Goal: Task Accomplishment & Management: Manage account settings

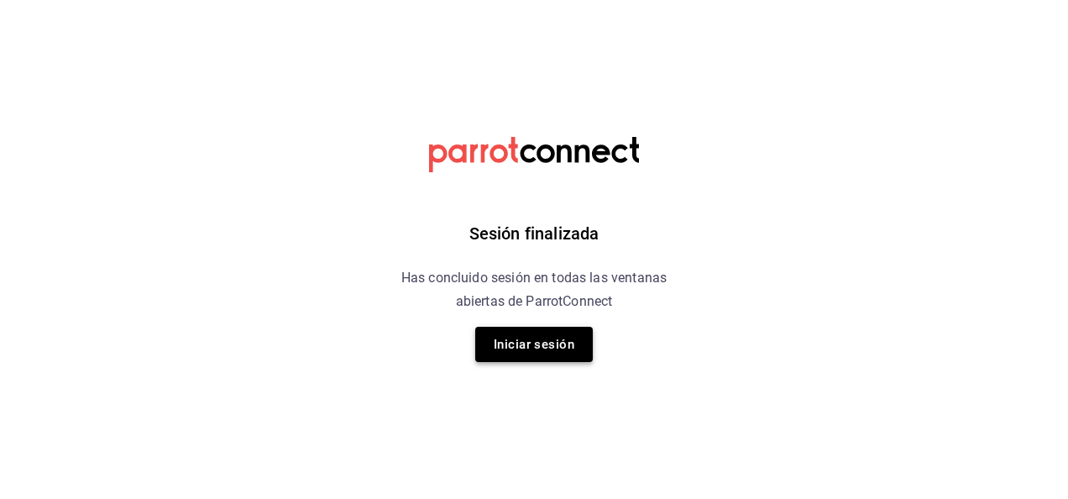
click at [531, 349] on button "Iniciar sesión" at bounding box center [534, 344] width 118 height 35
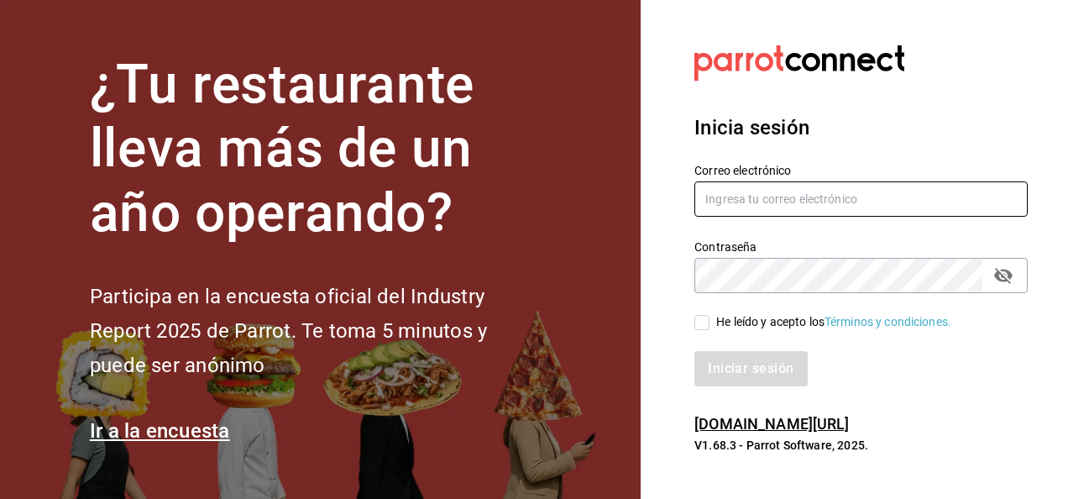
type input "[PERSON_NAME][EMAIL_ADDRESS][DOMAIN_NAME]"
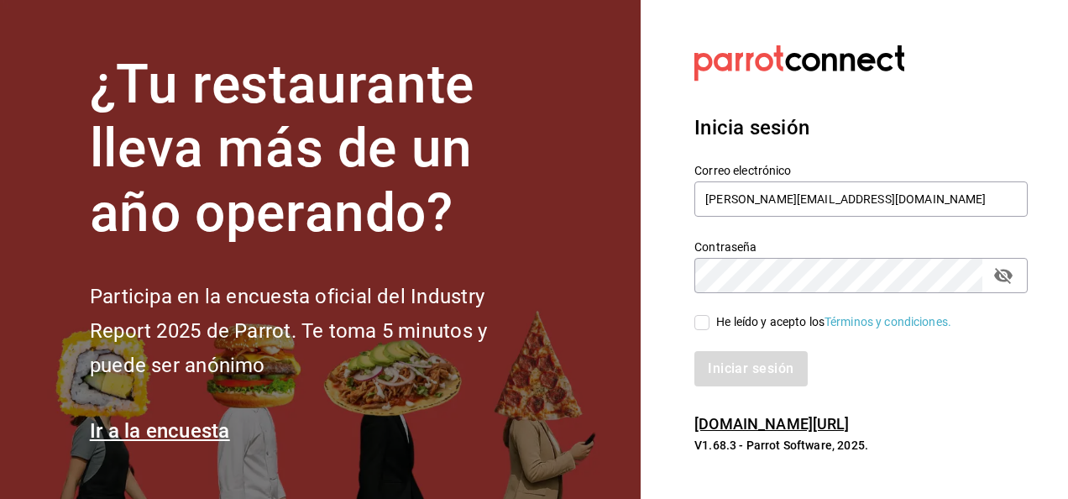
click at [709, 324] on input "He leído y acepto los Términos y condiciones." at bounding box center [701, 322] width 15 height 15
checkbox input "true"
click at [736, 374] on button "Iniciar sesión" at bounding box center [751, 368] width 114 height 35
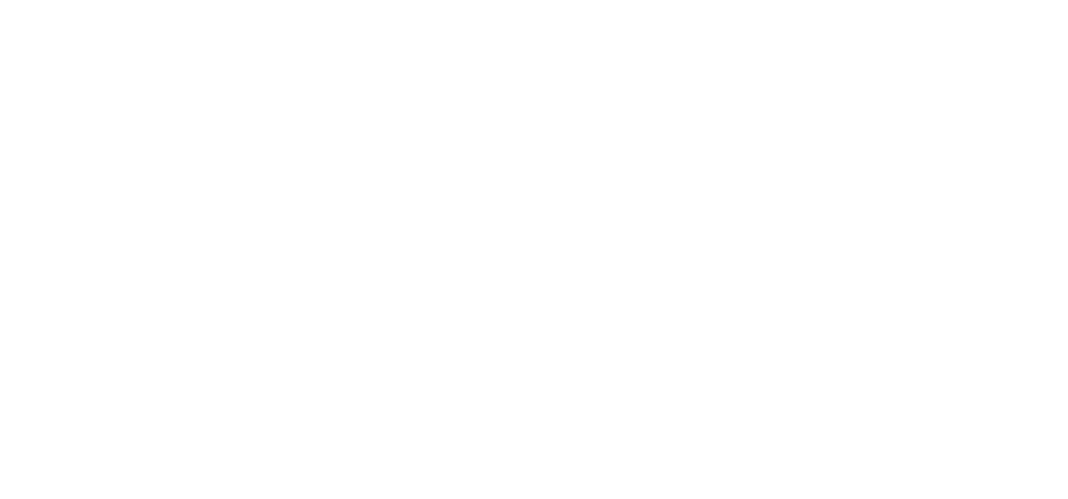
click at [446, 7] on html at bounding box center [534, 3] width 1068 height 7
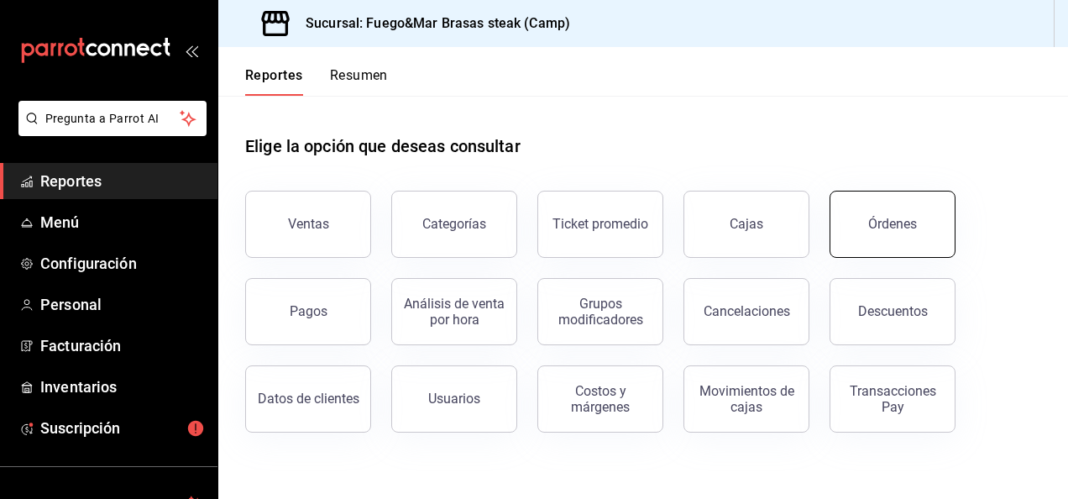
click at [857, 232] on button "Órdenes" at bounding box center [893, 224] width 126 height 67
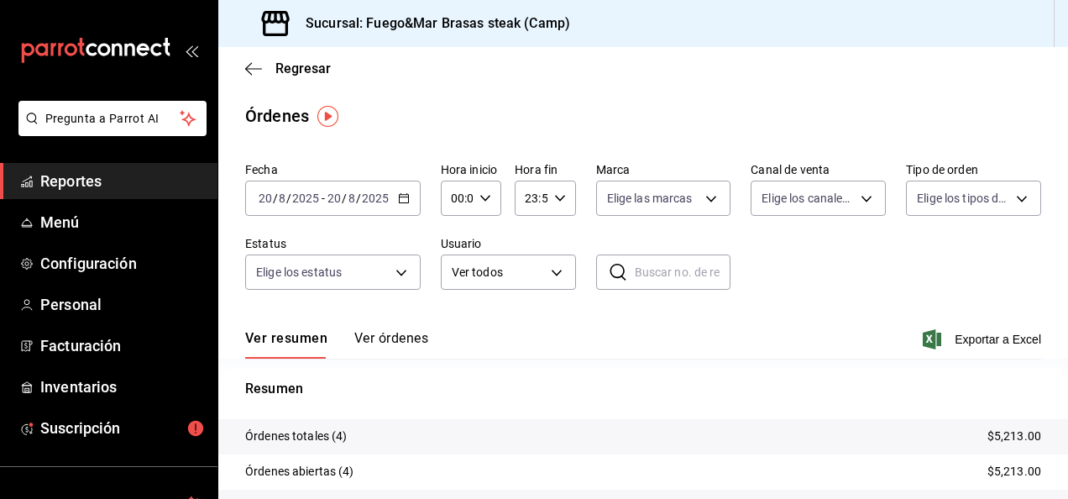
click at [416, 337] on button "Ver órdenes" at bounding box center [391, 344] width 74 height 29
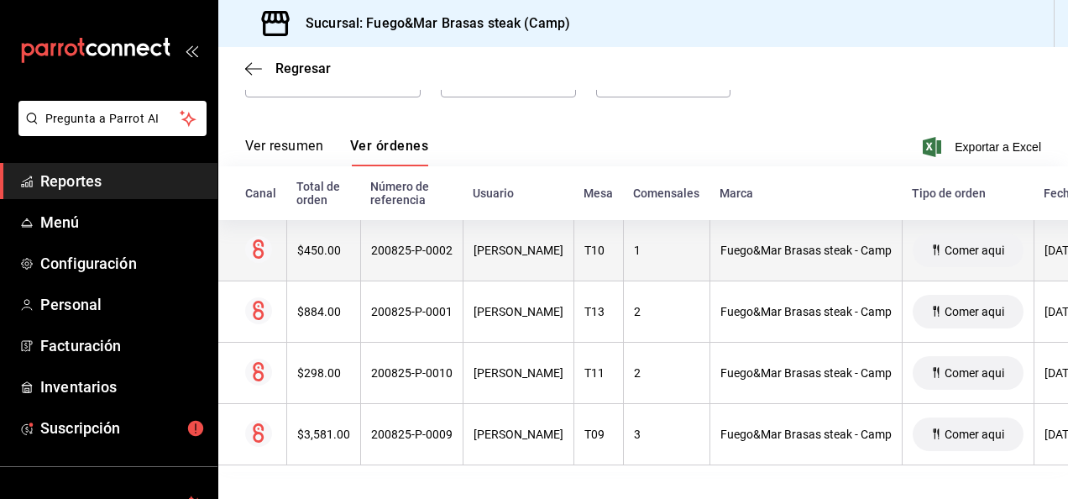
click at [527, 244] on div "Angel Zepeda" at bounding box center [519, 250] width 90 height 13
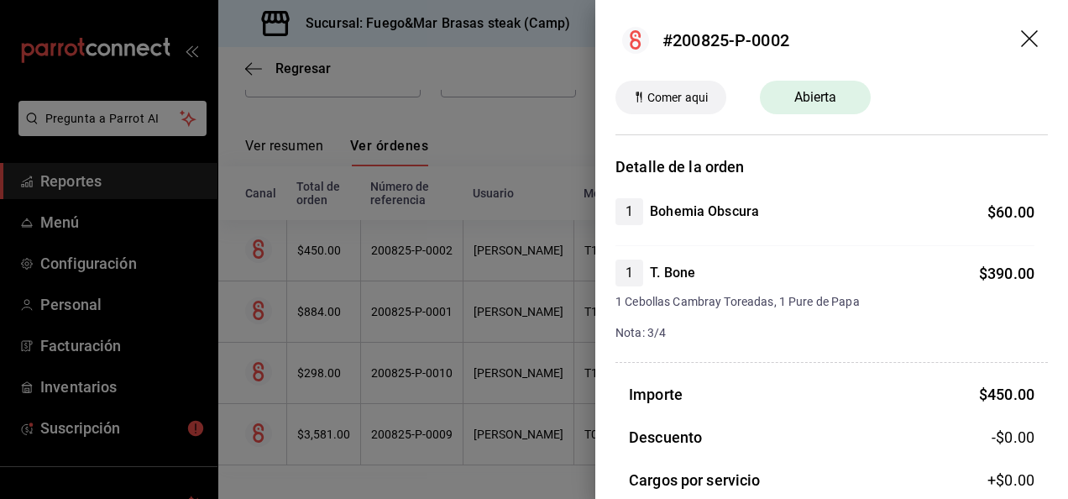
click at [396, 299] on div at bounding box center [534, 249] width 1068 height 499
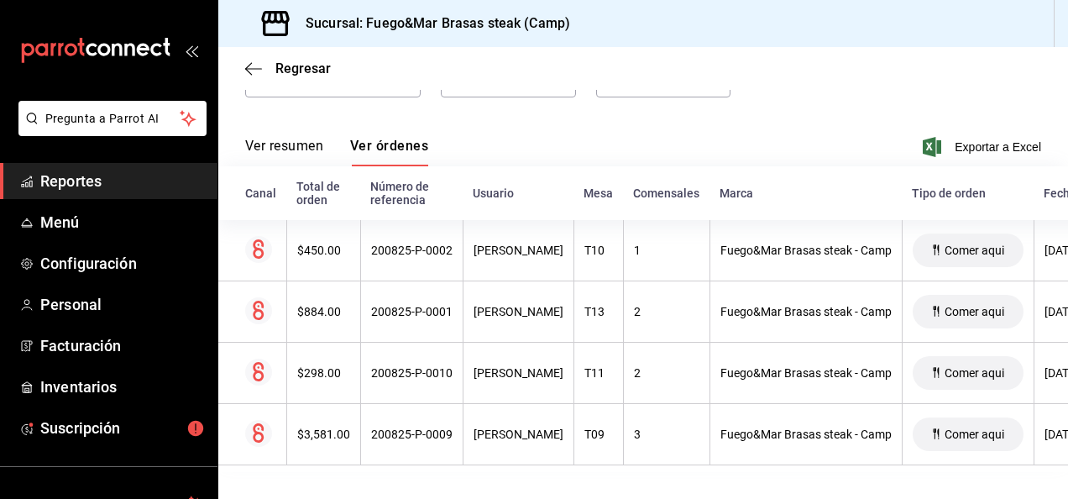
click at [396, 305] on div "200825-P-0001" at bounding box center [411, 311] width 81 height 13
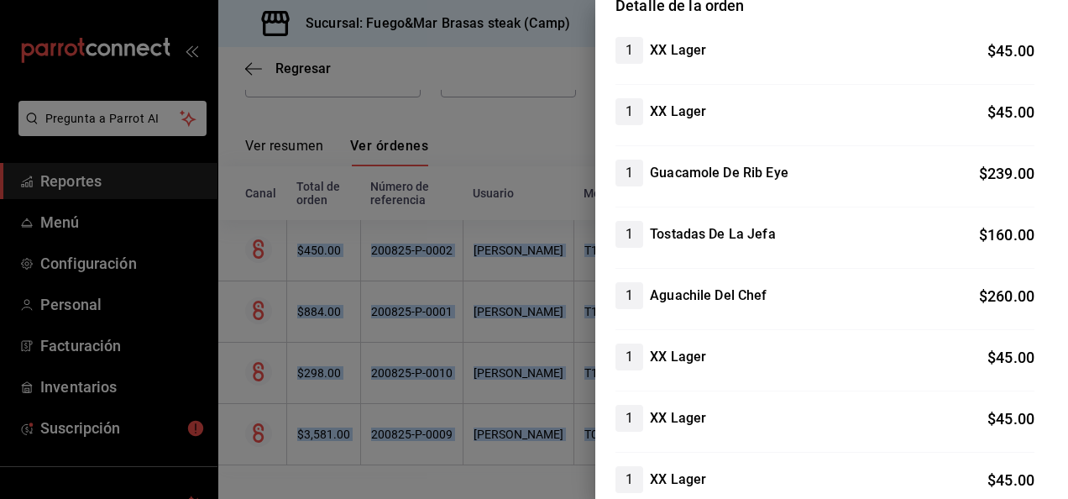
scroll to position [103, 0]
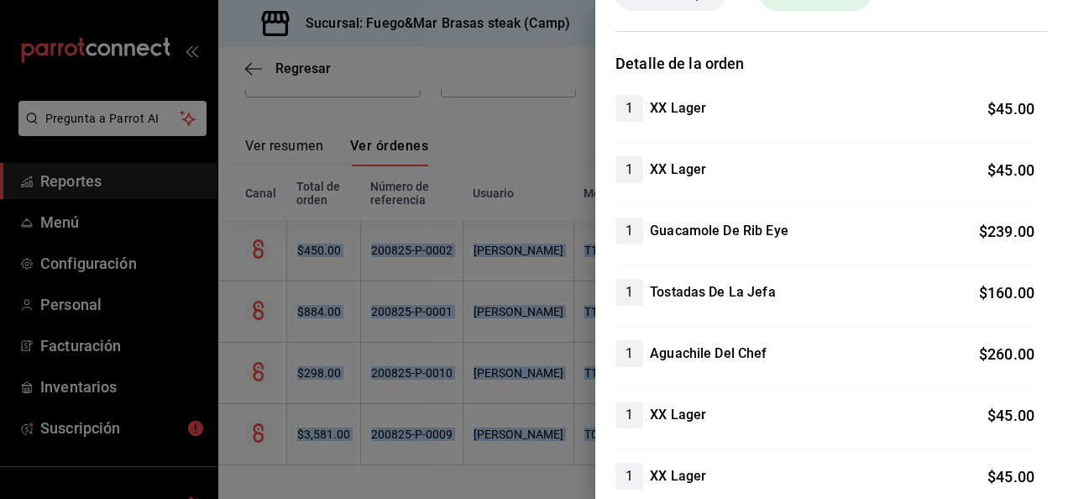
drag, startPoint x: 1067, startPoint y: 118, endPoint x: 1069, endPoint y: 165, distance: 46.2
click at [1067, 165] on html "Pregunta a Parrot AI Reportes Menú Configuración Personal Facturación Inventari…" at bounding box center [534, 249] width 1068 height 499
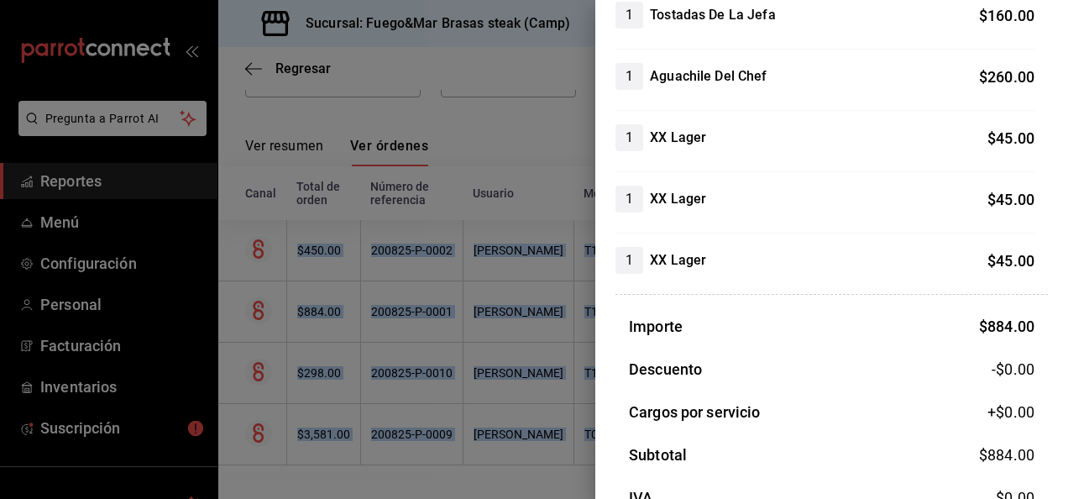
scroll to position [516, 0]
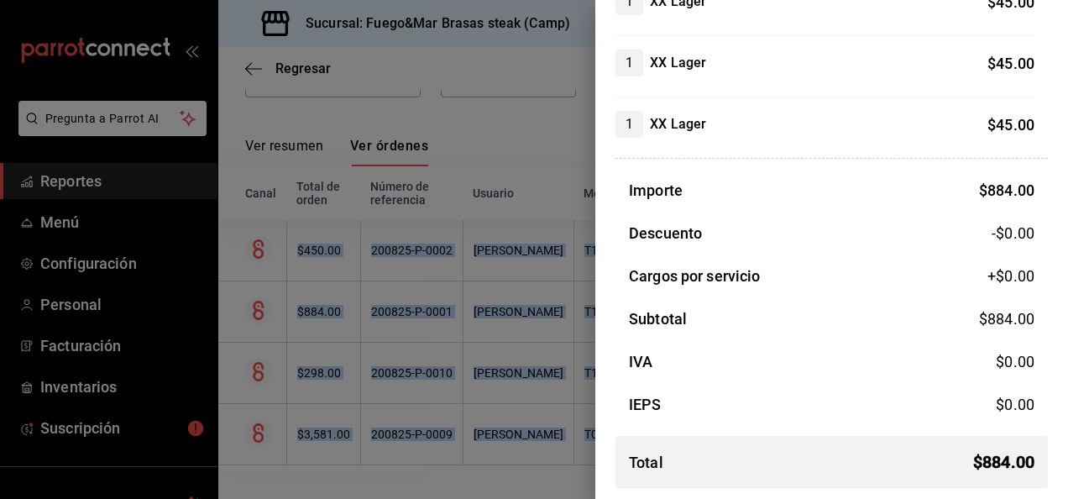
click at [378, 327] on div at bounding box center [534, 249] width 1068 height 499
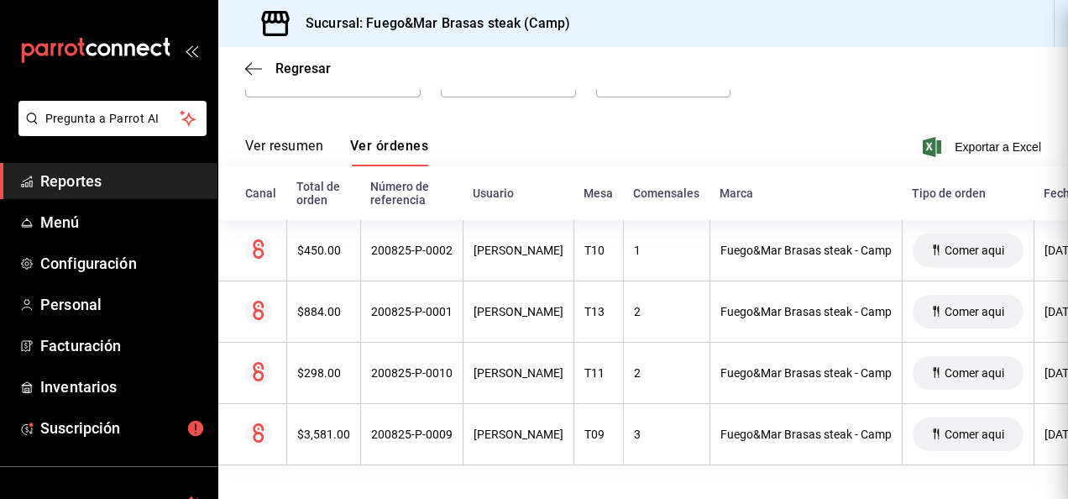
scroll to position [0, 0]
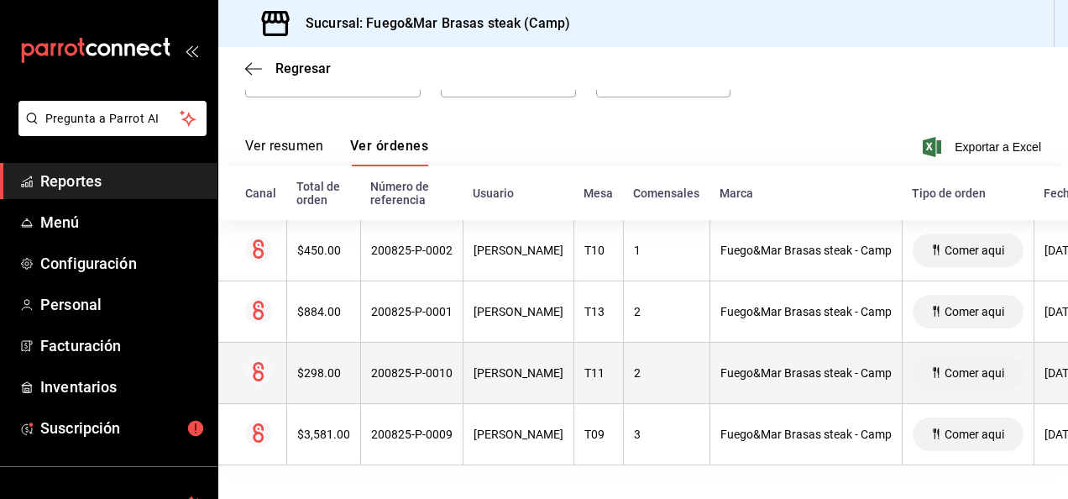
click at [495, 366] on div "Angel Zepeda" at bounding box center [519, 372] width 90 height 13
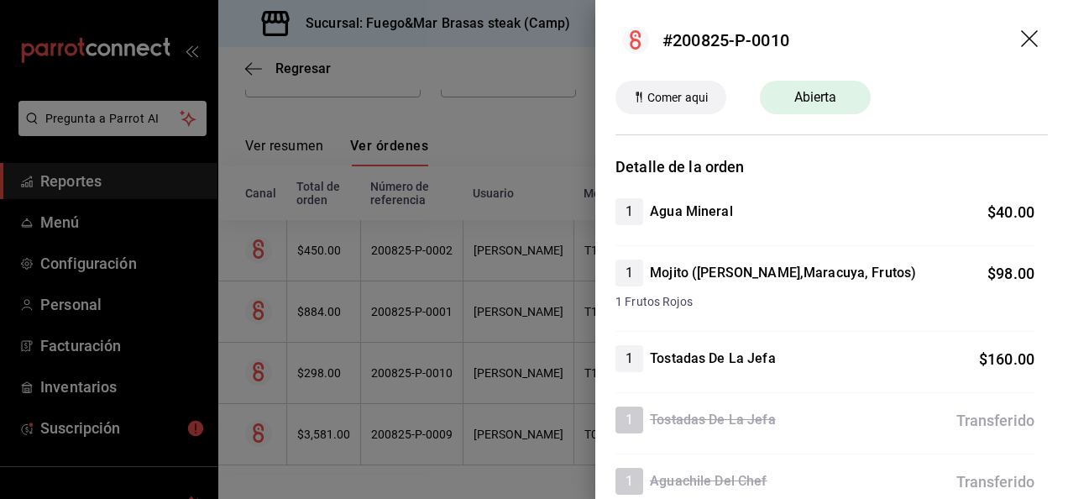
click at [501, 346] on div at bounding box center [534, 249] width 1068 height 499
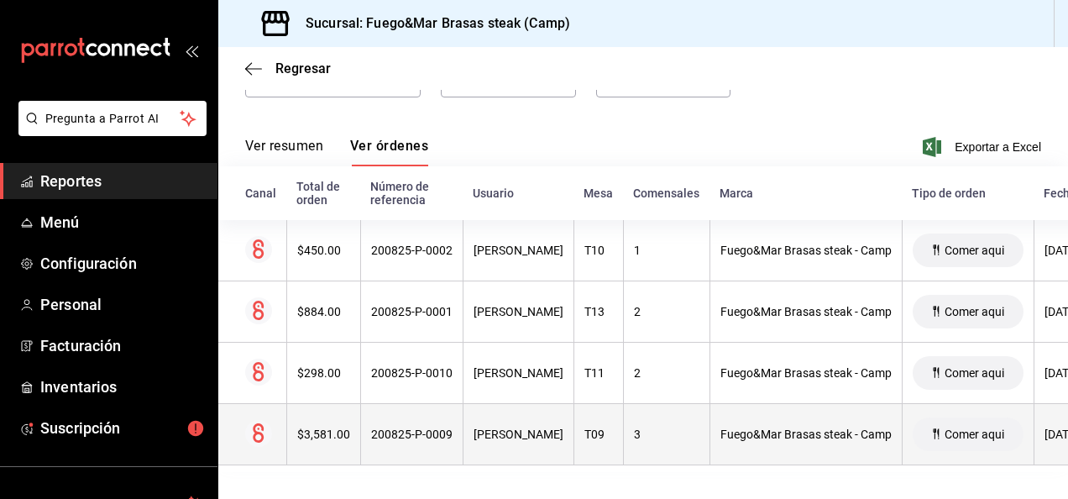
click at [498, 427] on div "Angel Zepeda" at bounding box center [519, 433] width 90 height 13
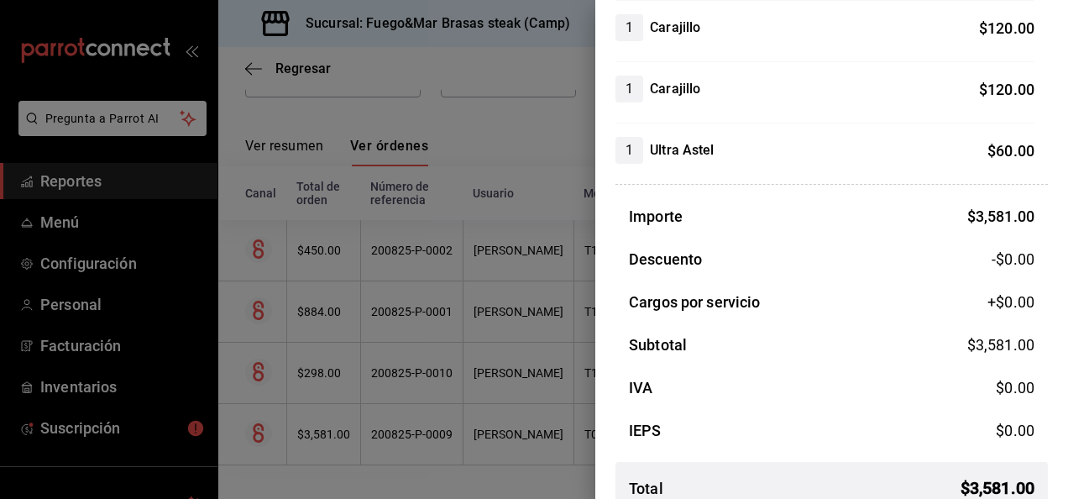
scroll to position [1664, 0]
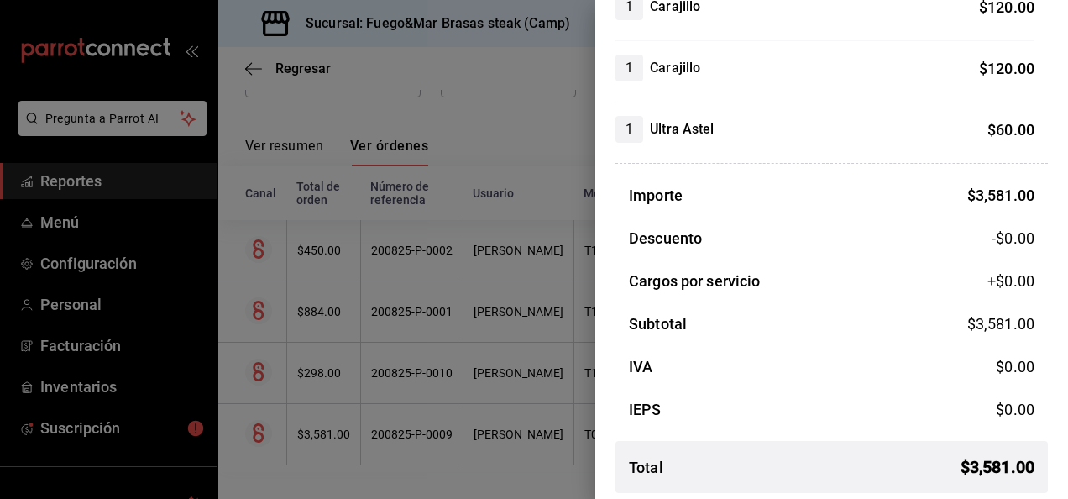
click at [511, 393] on div at bounding box center [534, 249] width 1068 height 499
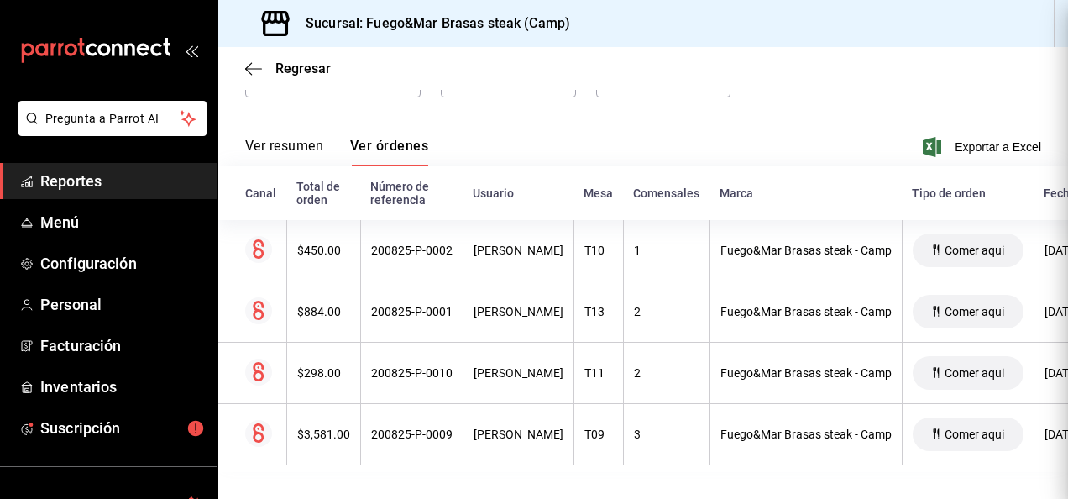
scroll to position [0, 0]
click at [46, 176] on span "Reportes" at bounding box center [122, 181] width 164 height 23
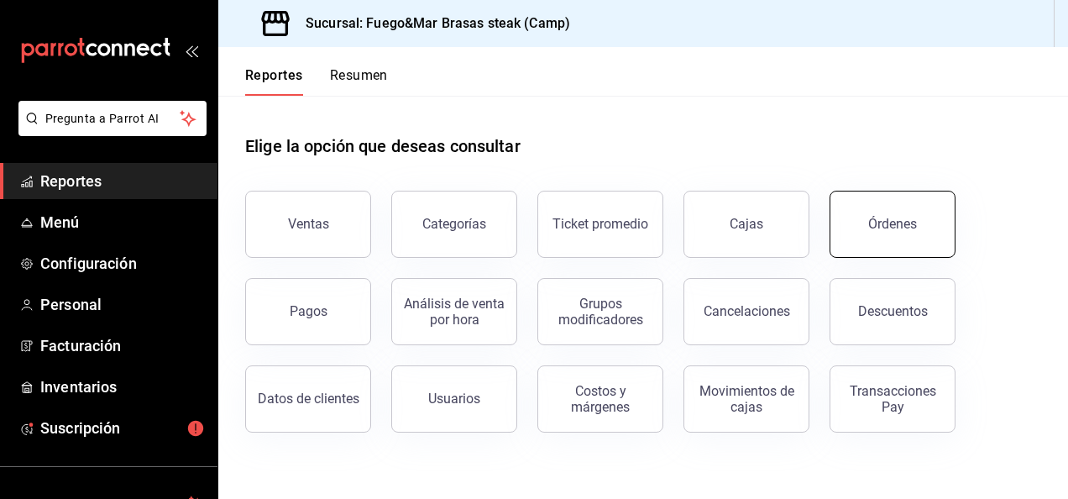
click at [905, 235] on button "Órdenes" at bounding box center [893, 224] width 126 height 67
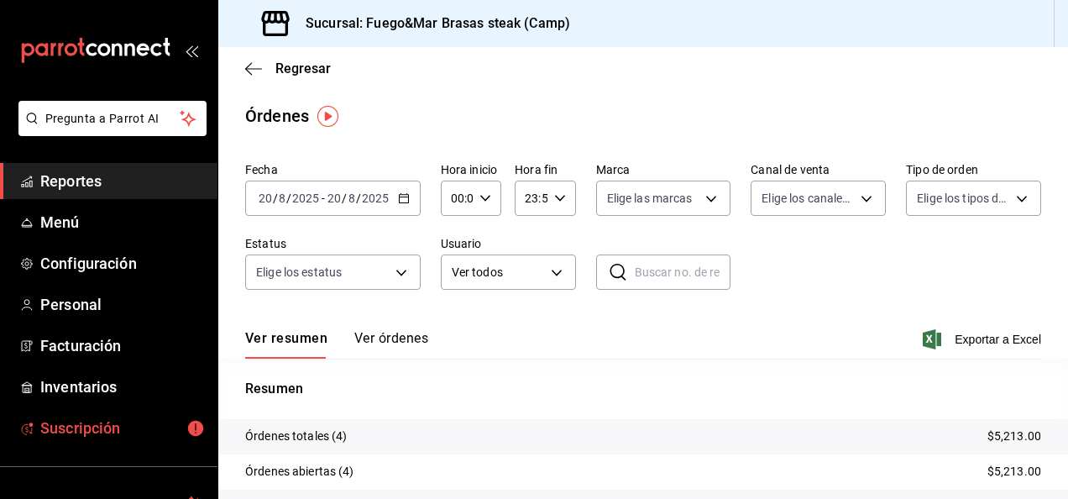
click at [84, 427] on span "Suscripción" at bounding box center [122, 427] width 164 height 23
